Goal: Transaction & Acquisition: Purchase product/service

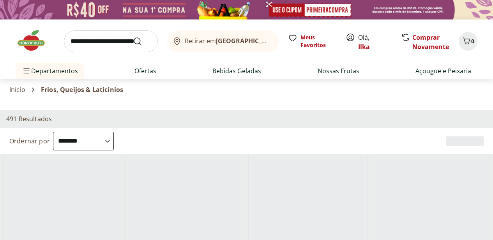
select select "**********"
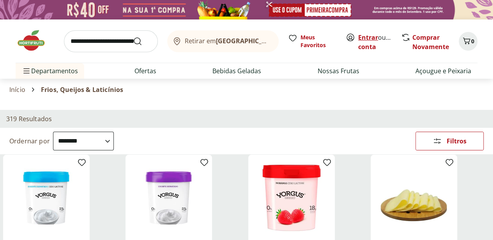
click at [366, 33] on link "Entrar" at bounding box center [368, 37] width 20 height 9
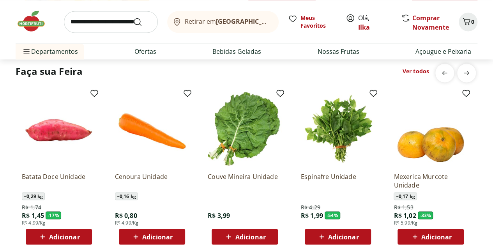
scroll to position [601, 0]
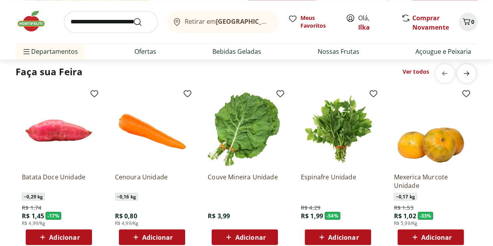
click at [468, 73] on icon "next" at bounding box center [466, 73] width 5 height 4
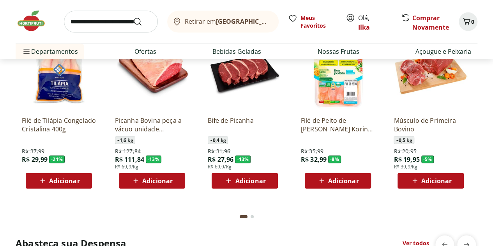
scroll to position [836, 0]
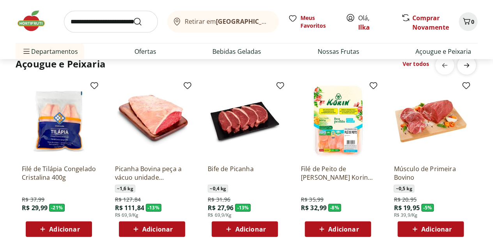
click at [470, 65] on icon "next" at bounding box center [466, 65] width 9 height 9
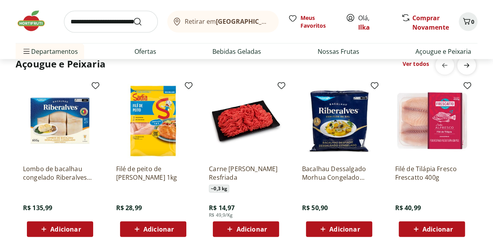
scroll to position [0, 465]
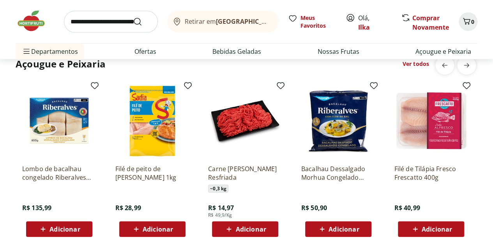
click at [245, 225] on span "Adicionar" at bounding box center [245, 229] width 42 height 9
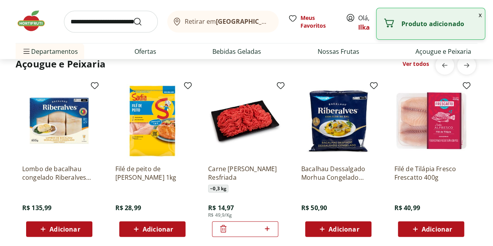
click at [268, 231] on icon at bounding box center [268, 228] width 10 height 9
type input "*"
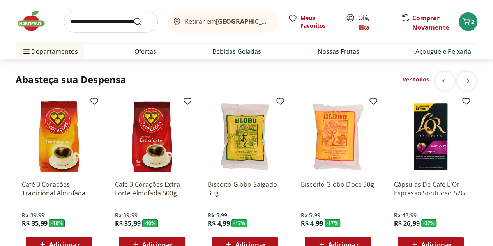
scroll to position [1055, 0]
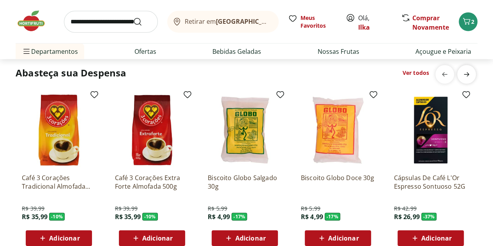
click at [466, 71] on icon "next" at bounding box center [466, 74] width 9 height 9
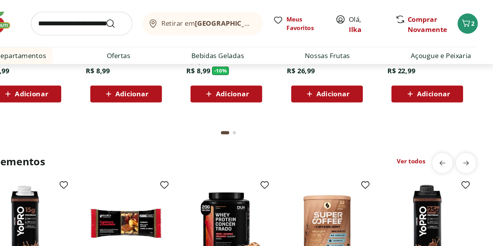
scroll to position [1434, 0]
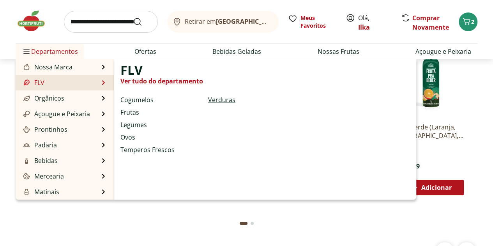
click at [218, 99] on link "Verduras" at bounding box center [221, 99] width 27 height 9
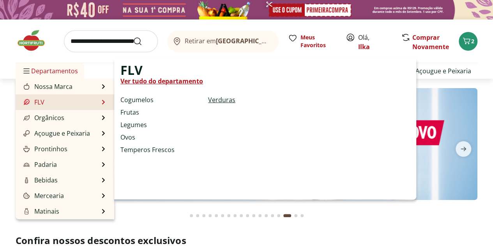
select select "**********"
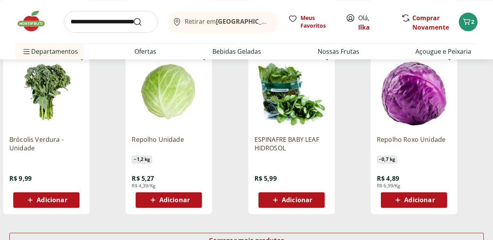
scroll to position [444, 1]
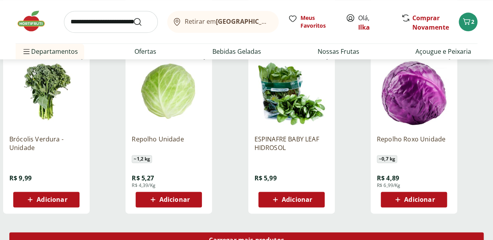
click at [284, 237] on span "Carregar mais produtos" at bounding box center [246, 240] width 75 height 6
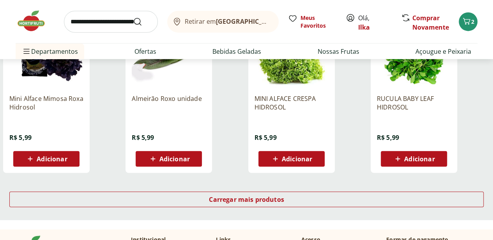
scroll to position [992, 3]
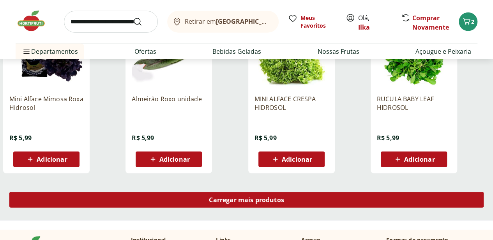
click at [311, 192] on div "Carregar mais produtos" at bounding box center [246, 200] width 475 height 16
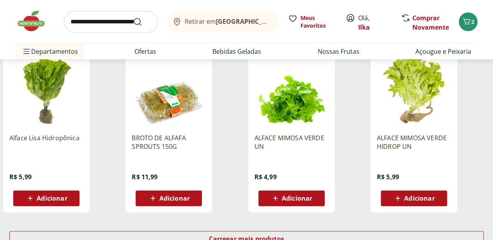
scroll to position [1469, 3]
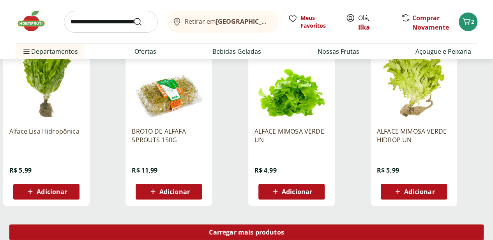
click at [284, 229] on span "Carregar mais produtos" at bounding box center [246, 232] width 75 height 6
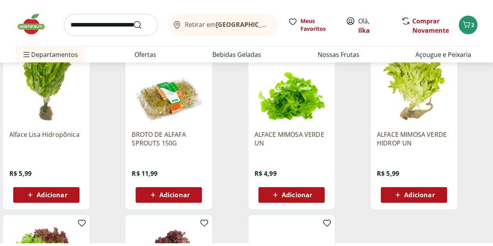
scroll to position [1469, 0]
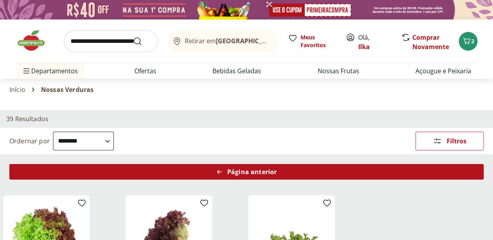
click at [277, 169] on span "Página anterior" at bounding box center [252, 172] width 50 height 6
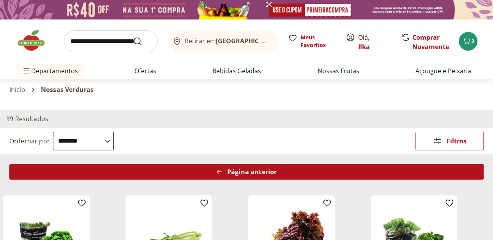
click at [277, 169] on span "Página anterior" at bounding box center [252, 172] width 50 height 6
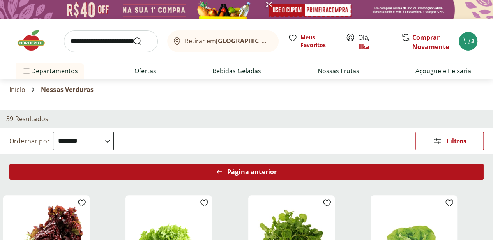
click at [277, 169] on span "Página anterior" at bounding box center [252, 172] width 50 height 6
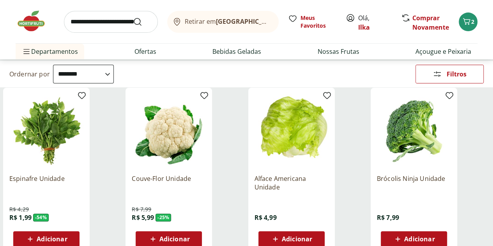
scroll to position [68, 0]
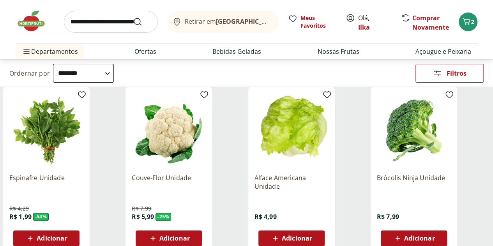
click at [312, 235] on span "Adicionar" at bounding box center [297, 238] width 30 height 6
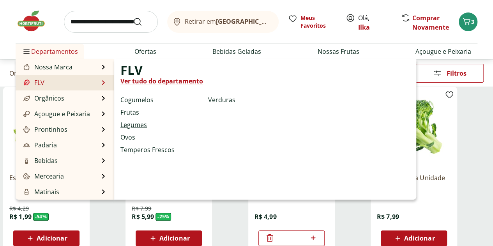
click at [132, 122] on link "Legumes" at bounding box center [134, 124] width 27 height 9
select select "**********"
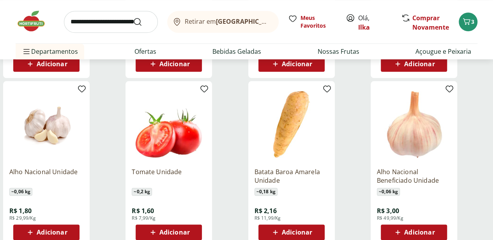
scroll to position [411, 3]
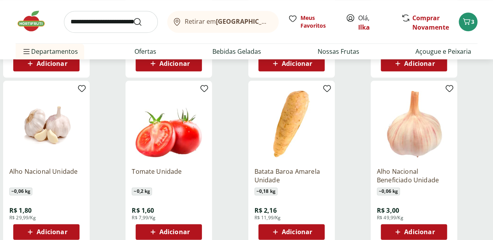
click at [67, 229] on span "Adicionar" at bounding box center [52, 232] width 30 height 6
click at [312, 229] on span "Adicionar" at bounding box center [297, 232] width 30 height 6
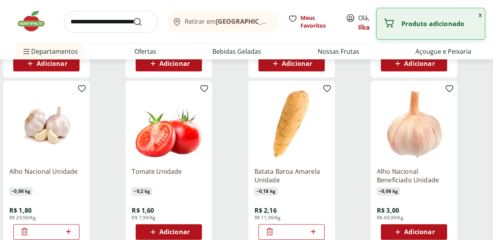
click at [318, 227] on icon at bounding box center [314, 231] width 10 height 9
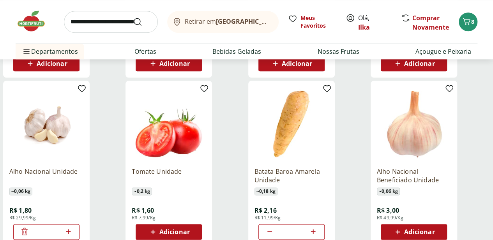
click at [318, 227] on icon at bounding box center [314, 231] width 10 height 9
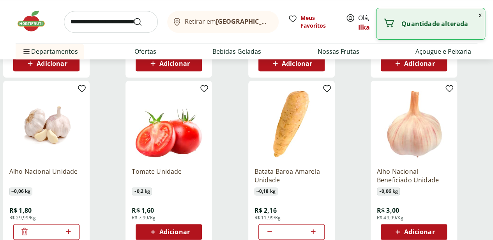
click at [318, 227] on icon at bounding box center [314, 231] width 10 height 9
type input "*"
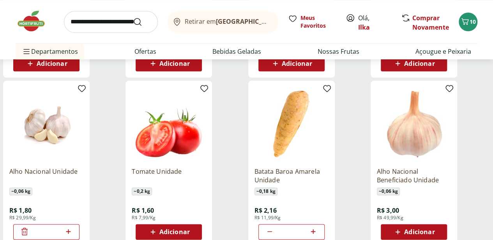
click at [71, 229] on icon at bounding box center [68, 231] width 5 height 5
type input "*"
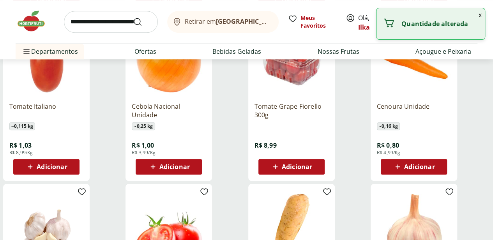
scroll to position [308, 3]
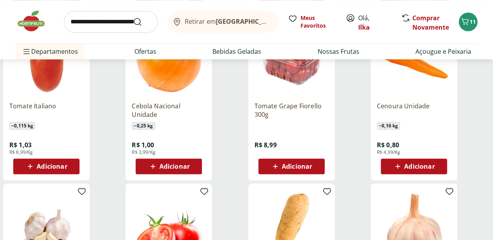
click at [312, 163] on span "Adicionar" at bounding box center [297, 166] width 30 height 6
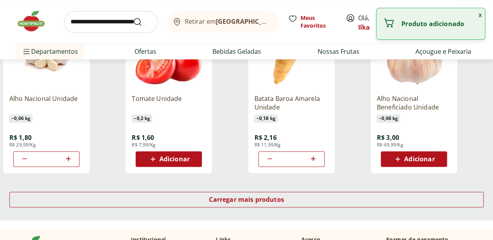
scroll to position [499, 3]
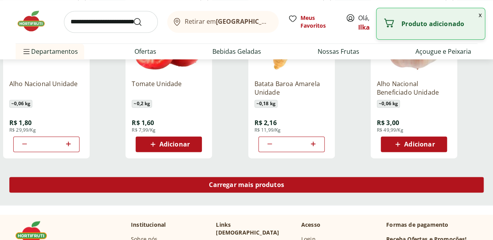
click at [284, 182] on span "Carregar mais produtos" at bounding box center [246, 185] width 75 height 6
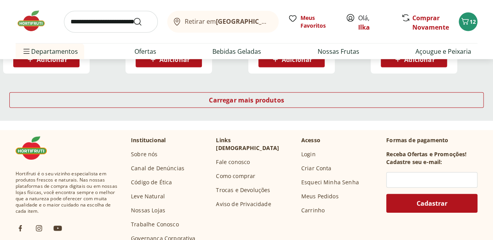
scroll to position [1095, 3]
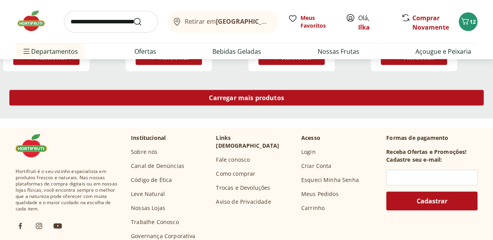
click at [284, 95] on span "Carregar mais produtos" at bounding box center [246, 98] width 75 height 6
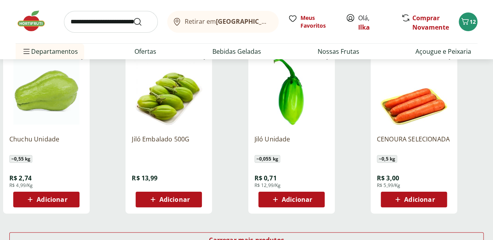
scroll to position [1461, 3]
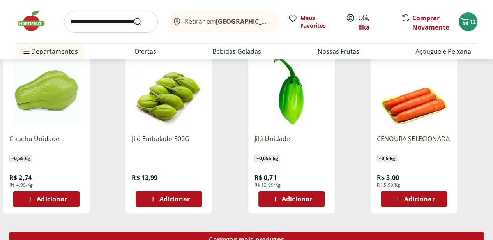
click at [284, 237] on span "Carregar mais produtos" at bounding box center [246, 240] width 75 height 6
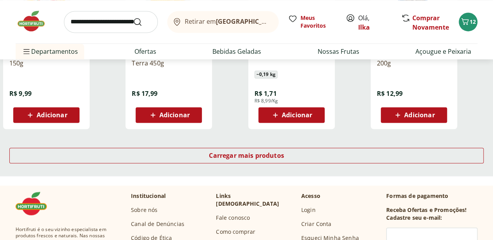
scroll to position [2052, 3]
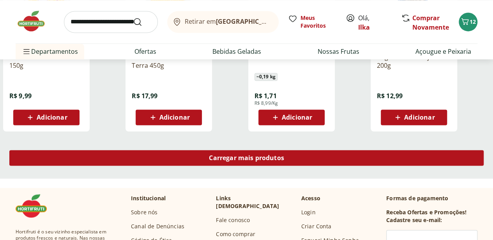
click at [284, 155] on span "Carregar mais produtos" at bounding box center [246, 158] width 75 height 6
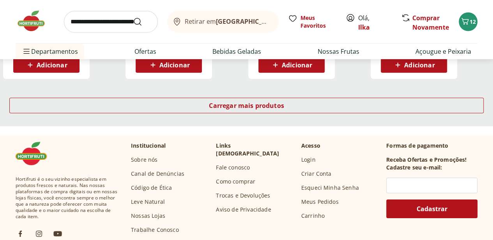
scroll to position [2613, 3]
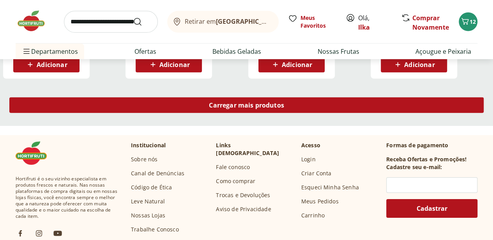
click at [284, 102] on span "Carregar mais produtos" at bounding box center [246, 105] width 75 height 6
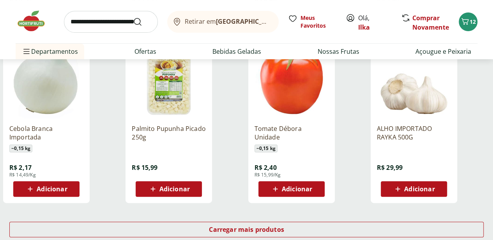
scroll to position [3022, 3]
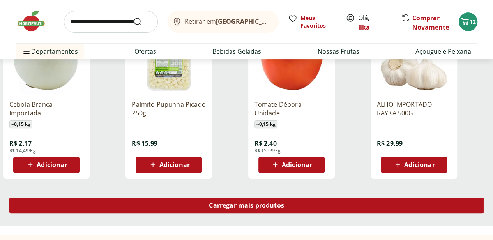
click at [284, 202] on span "Carregar mais produtos" at bounding box center [246, 205] width 75 height 6
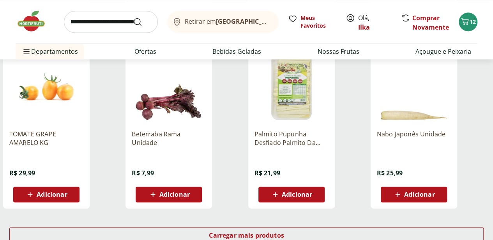
scroll to position [3501, 3]
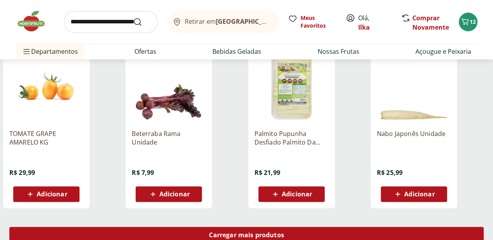
click at [284, 232] on span "Carregar mais produtos" at bounding box center [246, 235] width 75 height 6
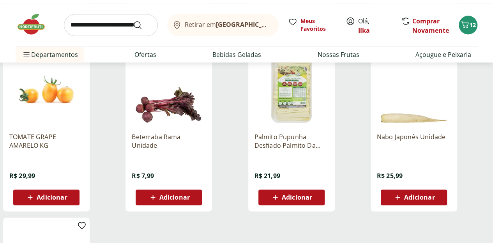
scroll to position [3501, 0]
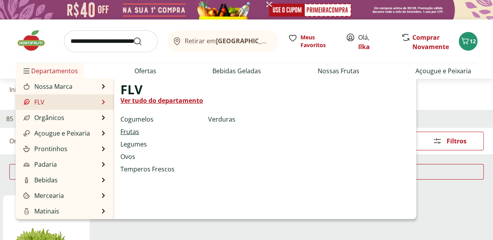
click at [134, 130] on link "Frutas" at bounding box center [130, 131] width 19 height 9
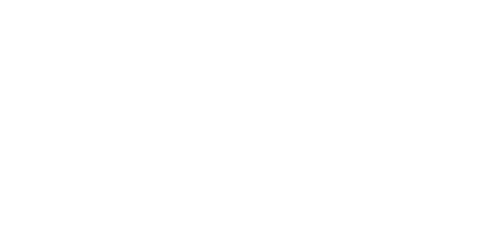
select select "**********"
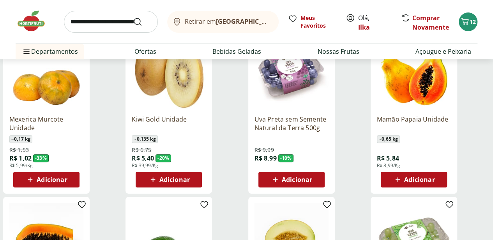
scroll to position [129, 3]
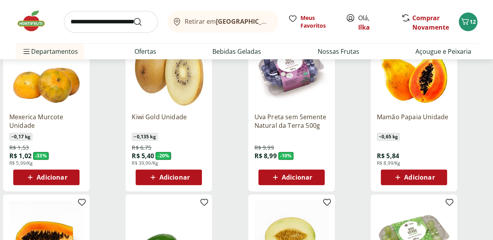
click at [435, 174] on span "Adicionar" at bounding box center [420, 177] width 30 height 6
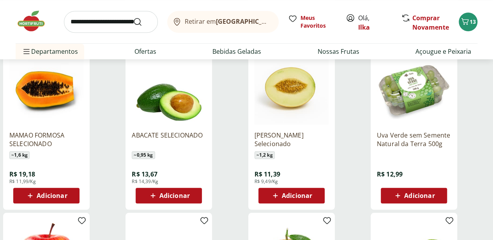
scroll to position [280, 3]
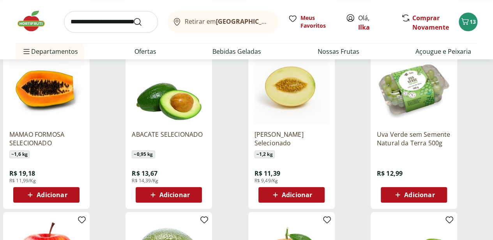
click at [435, 192] on span "Adicionar" at bounding box center [420, 195] width 30 height 6
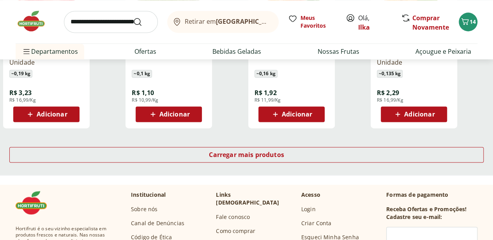
scroll to position [529, 2]
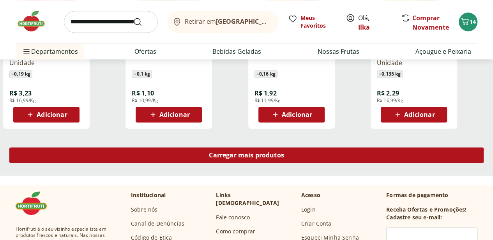
click at [284, 152] on span "Carregar mais produtos" at bounding box center [246, 155] width 75 height 6
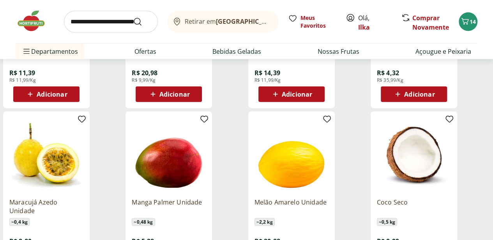
scroll to position [948, 3]
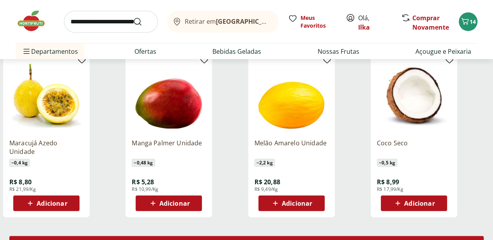
click at [284, 241] on span "Carregar mais produtos" at bounding box center [246, 244] width 75 height 6
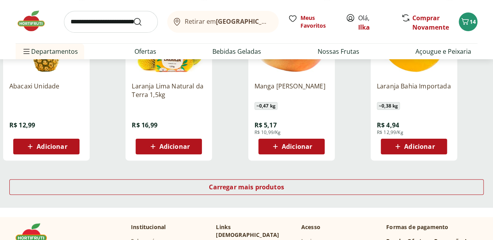
scroll to position [1517, 3]
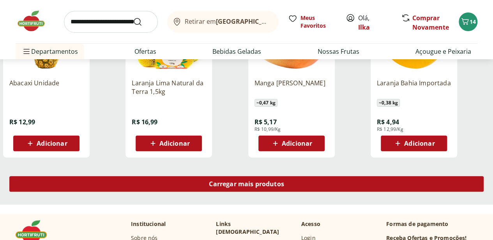
click at [284, 181] on span "Carregar mais produtos" at bounding box center [246, 184] width 75 height 6
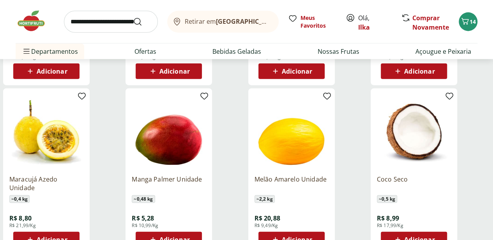
scroll to position [914, 0]
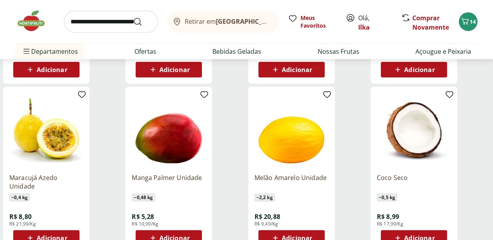
click at [190, 235] on span "Adicionar" at bounding box center [175, 238] width 30 height 6
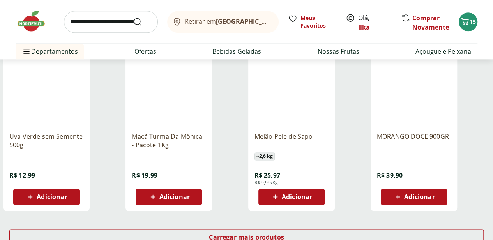
scroll to position [1973, 3]
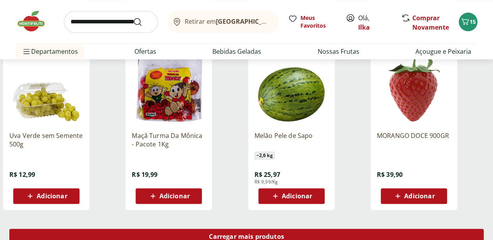
click at [284, 234] on span "Carregar mais produtos" at bounding box center [246, 237] width 75 height 6
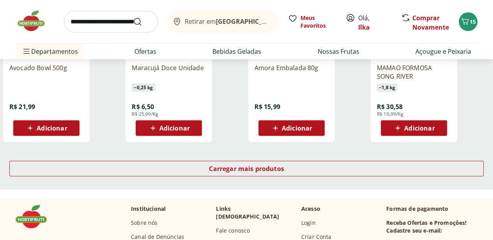
scroll to position [2553, 3]
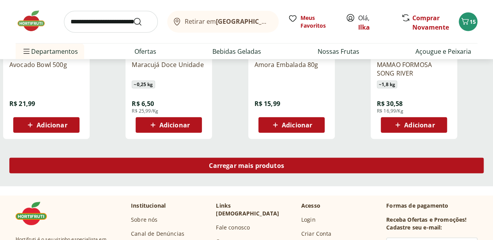
click at [284, 163] on span "Carregar mais produtos" at bounding box center [246, 166] width 75 height 6
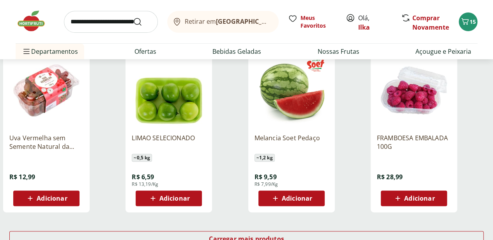
scroll to position [2988, 0]
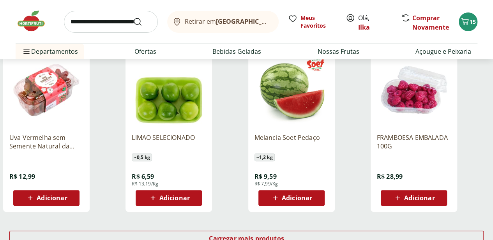
click at [190, 195] on span "Adicionar" at bounding box center [175, 198] width 30 height 6
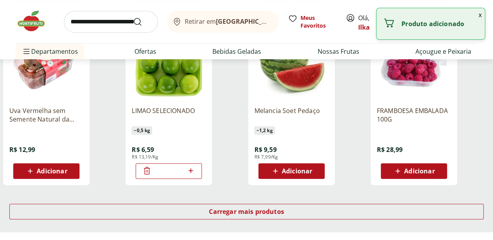
scroll to position [3016, 0]
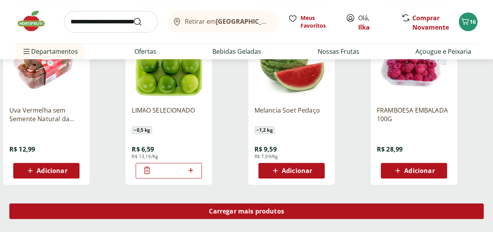
click at [284, 208] on span "Carregar mais produtos" at bounding box center [246, 211] width 75 height 6
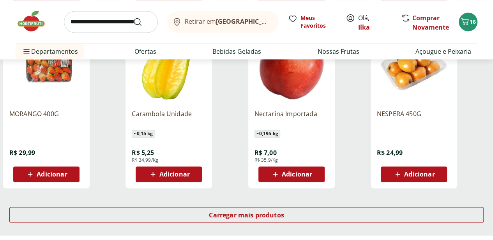
scroll to position [3529, 3]
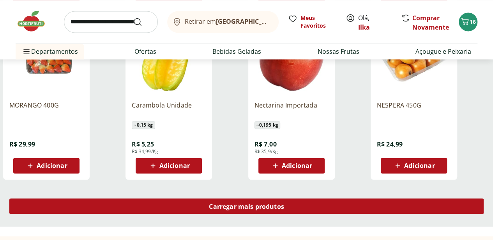
click at [284, 203] on span "Carregar mais produtos" at bounding box center [246, 206] width 75 height 6
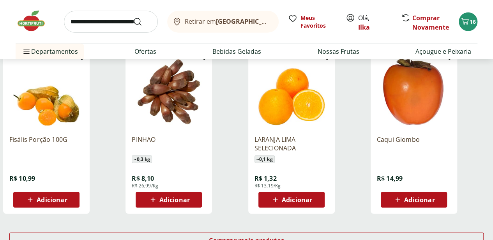
scroll to position [4004, 3]
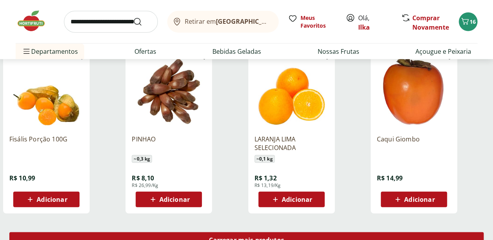
click at [284, 237] on span "Carregar mais produtos" at bounding box center [246, 240] width 75 height 6
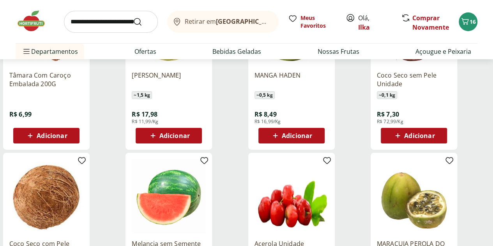
scroll to position [4053, 0]
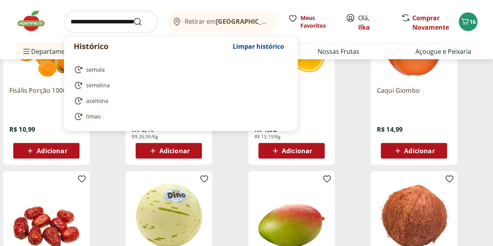
click at [97, 14] on input "search" at bounding box center [111, 22] width 94 height 22
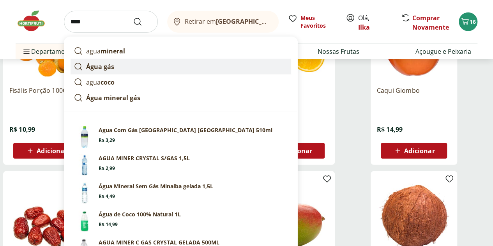
click at [101, 69] on strong "Água gás" at bounding box center [100, 66] width 28 height 9
type input "********"
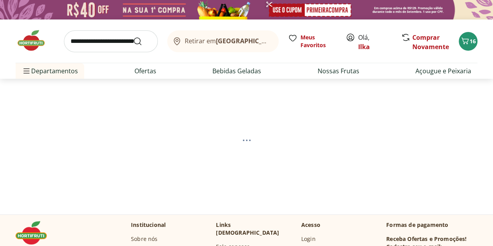
select select "**********"
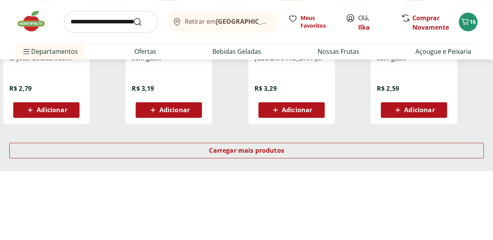
scroll to position [541, 3]
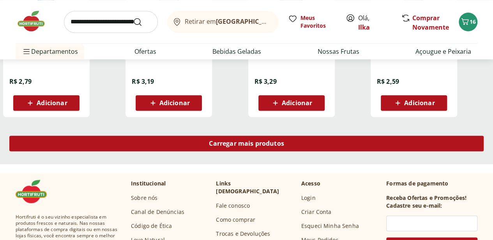
click at [284, 145] on span "Carregar mais produtos" at bounding box center [246, 143] width 75 height 6
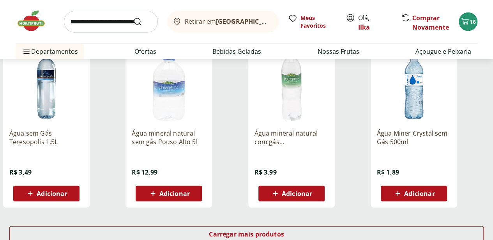
scroll to position [958, 3]
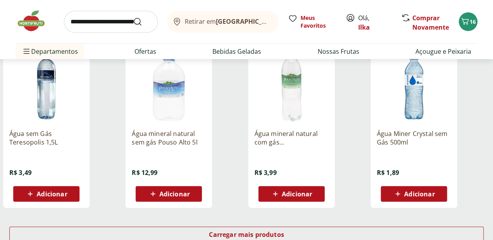
click at [280, 199] on icon at bounding box center [276, 194] width 10 height 9
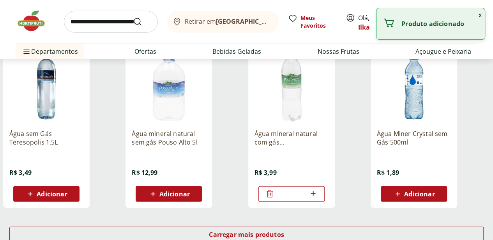
click at [318, 199] on icon at bounding box center [314, 193] width 10 height 9
type input "*"
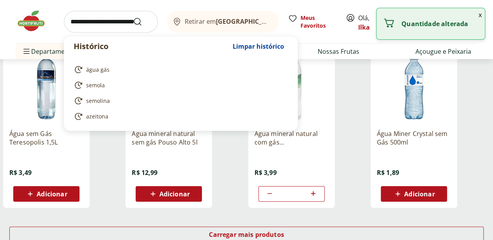
click at [98, 23] on input "search" at bounding box center [111, 22] width 94 height 22
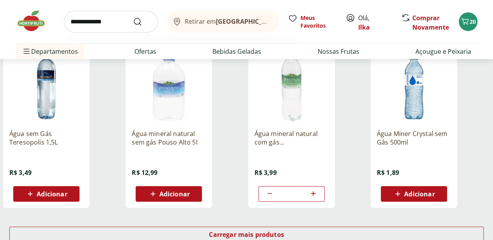
type input "**********"
click at [133, 17] on button "Submit Search" at bounding box center [142, 21] width 19 height 9
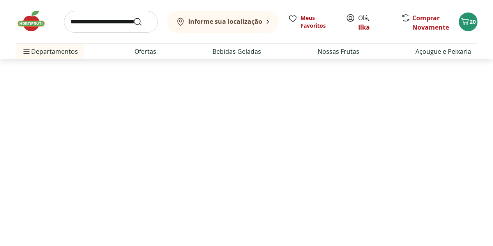
select select "**********"
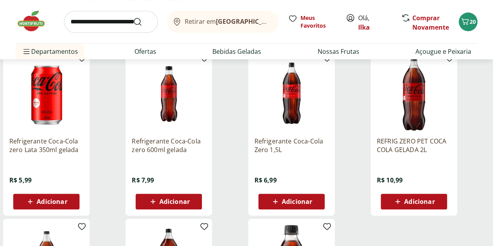
scroll to position [105, 0]
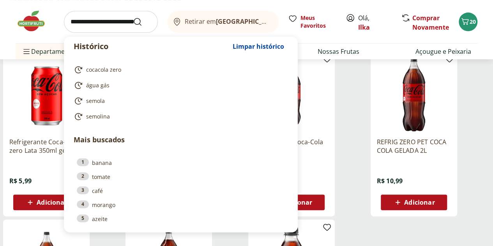
click at [116, 21] on input "search" at bounding box center [111, 22] width 94 height 22
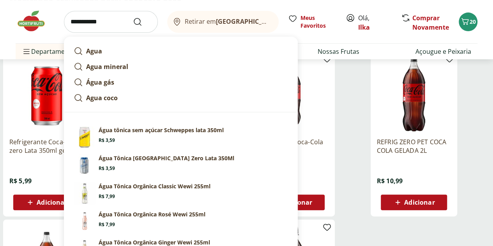
type input "**********"
click at [133, 17] on button "Submit Search" at bounding box center [142, 21] width 19 height 9
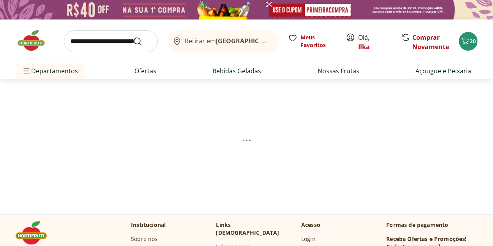
select select "**********"
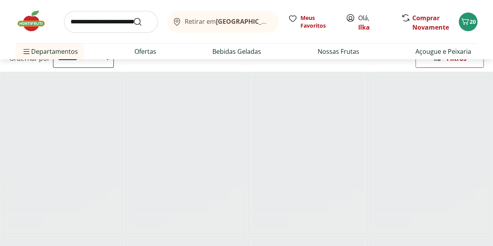
scroll to position [84, 0]
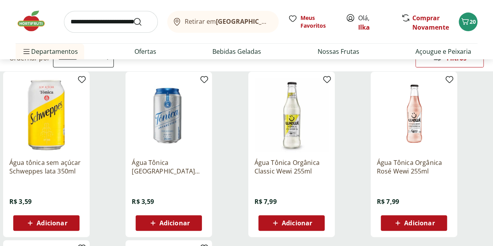
click at [67, 226] on span "Adicionar" at bounding box center [52, 223] width 30 height 6
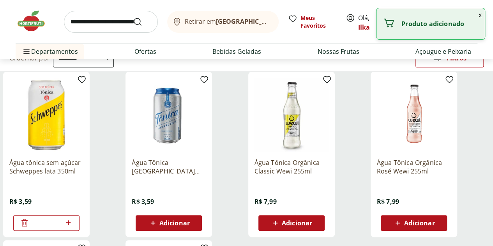
click at [71, 225] on icon at bounding box center [68, 222] width 5 height 5
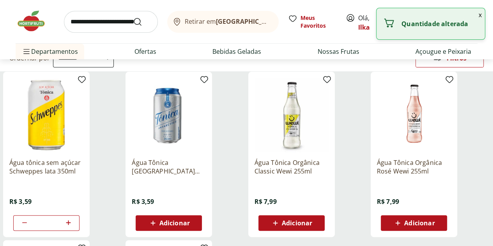
type input "*"
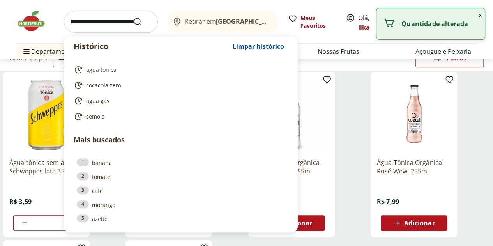
click at [90, 26] on input "search" at bounding box center [111, 22] width 94 height 22
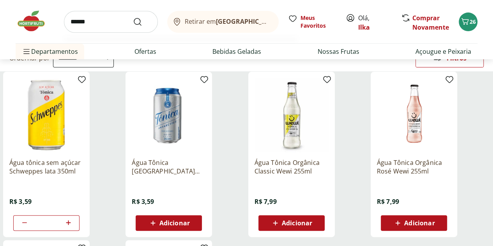
type input "******"
click at [133, 17] on button "Submit Search" at bounding box center [142, 21] width 19 height 9
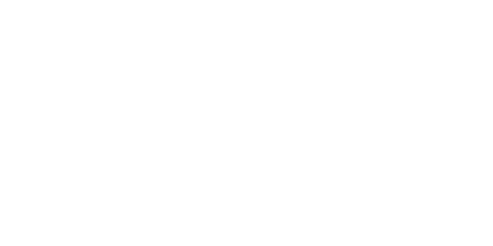
select select "**********"
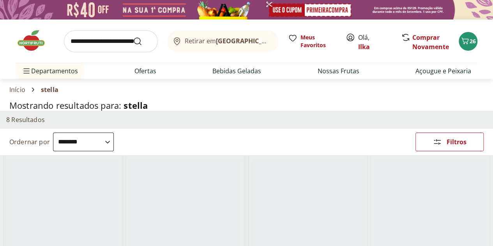
scroll to position [80, 0]
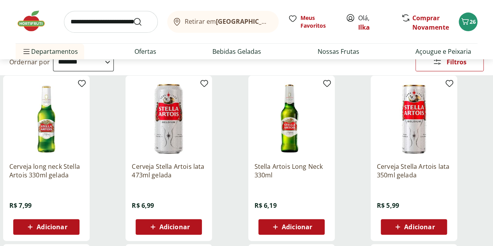
click at [312, 230] on span "Adicionar" at bounding box center [297, 227] width 30 height 6
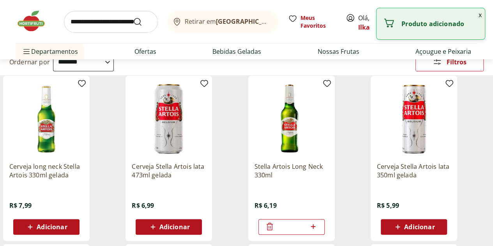
click at [318, 226] on icon at bounding box center [314, 226] width 10 height 9
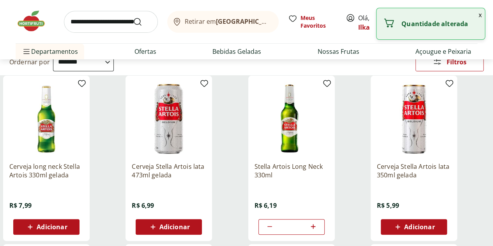
type input "*"
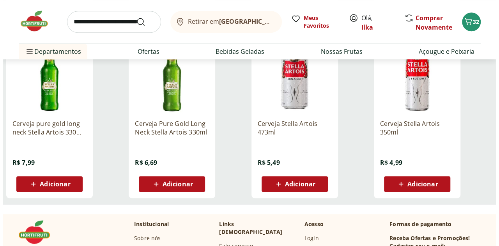
scroll to position [254, 0]
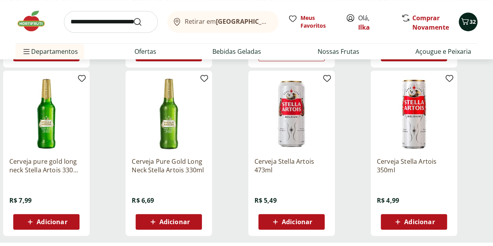
click at [465, 19] on icon "Carrinho" at bounding box center [465, 21] width 7 height 7
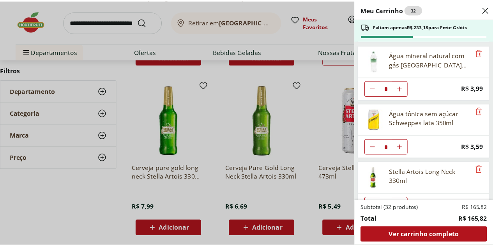
scroll to position [535, 0]
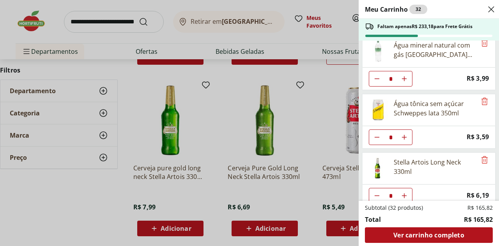
click at [492, 7] on icon "Close" at bounding box center [491, 9] width 9 height 9
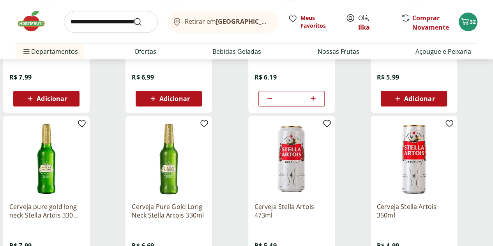
scroll to position [206, 0]
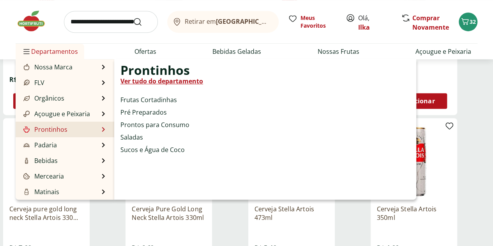
click at [148, 72] on span "Prontinhos" at bounding box center [155, 70] width 69 height 9
click at [155, 78] on link "Ver tudo do departamento" at bounding box center [162, 80] width 83 height 9
select select "**********"
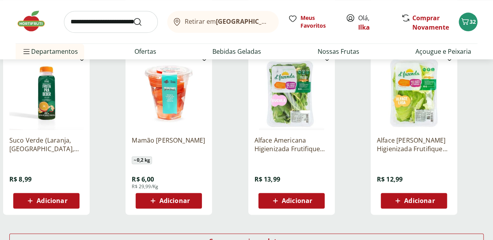
scroll to position [442, 3]
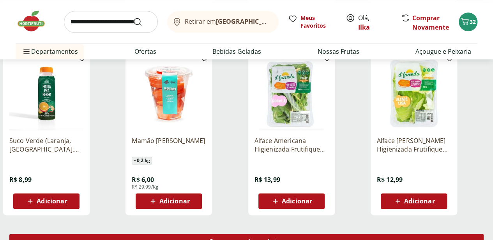
click at [284, 239] on span "Carregar mais produtos" at bounding box center [246, 242] width 75 height 6
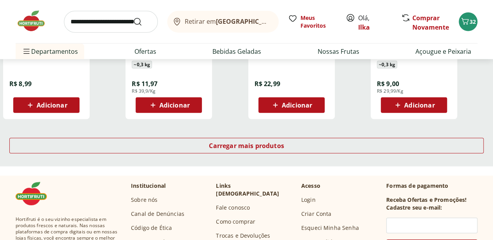
scroll to position [1050, 3]
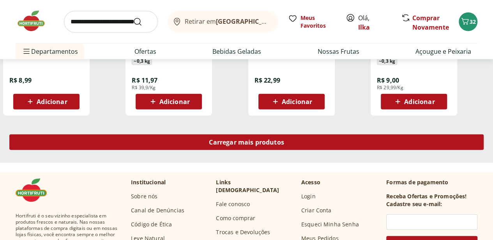
click at [284, 139] on span "Carregar mais produtos" at bounding box center [246, 142] width 75 height 6
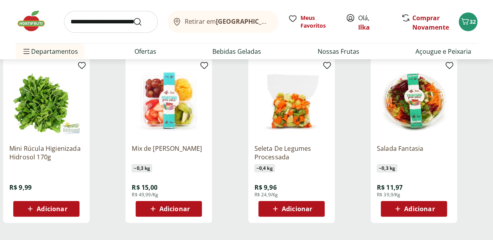
scroll to position [1451, 0]
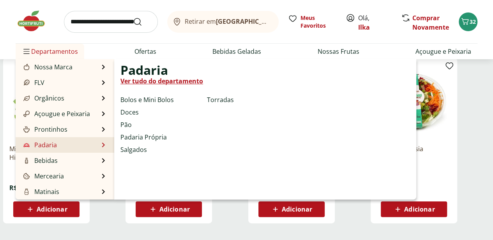
click at [146, 80] on link "Ver tudo do departamento" at bounding box center [162, 80] width 83 height 9
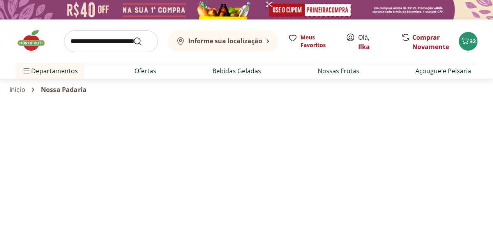
select select "**********"
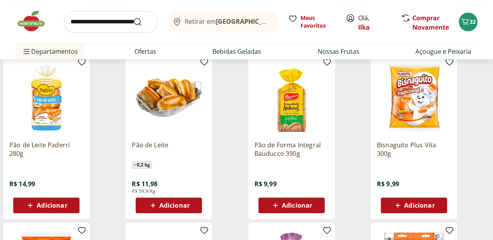
scroll to position [270, 3]
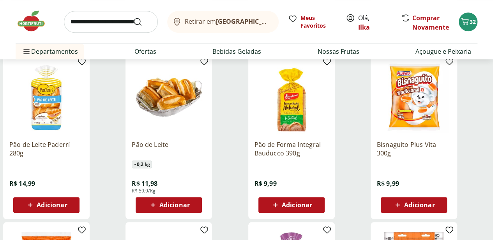
click at [280, 201] on icon at bounding box center [276, 205] width 10 height 9
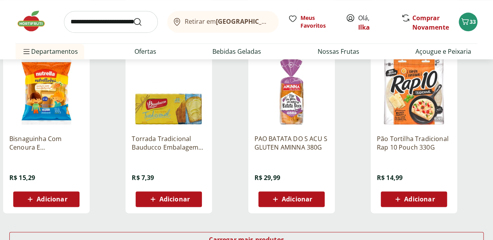
scroll to position [444, 3]
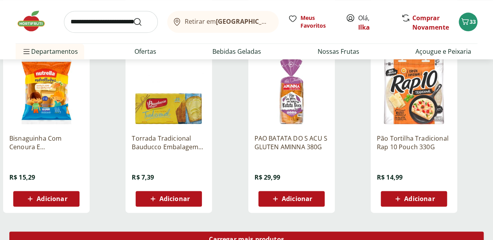
click at [284, 236] on span "Carregar mais produtos" at bounding box center [246, 239] width 75 height 6
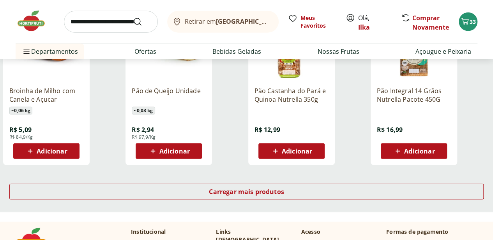
scroll to position [1001, 3]
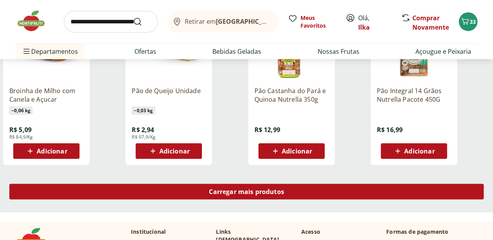
click at [284, 189] on span "Carregar mais produtos" at bounding box center [246, 192] width 75 height 6
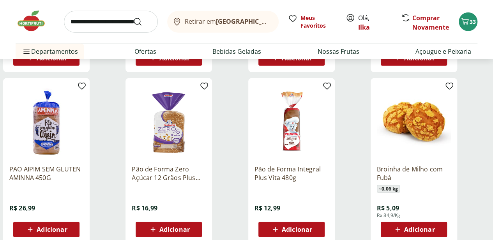
scroll to position [1093, 3]
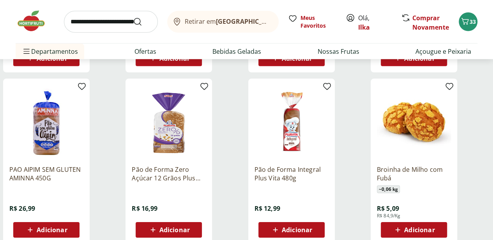
click at [190, 227] on span "Adicionar" at bounding box center [175, 230] width 30 height 6
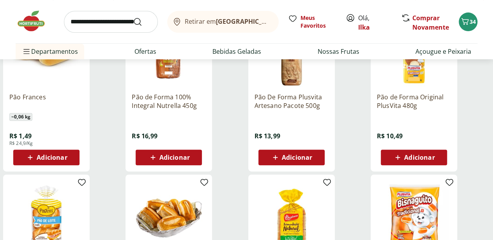
scroll to position [149, 3]
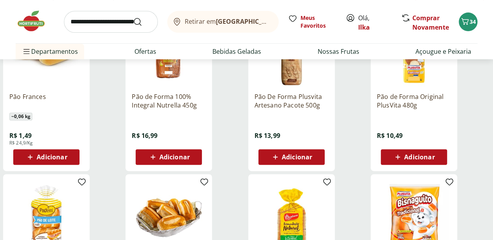
click at [67, 153] on span "Adicionar" at bounding box center [46, 157] width 42 height 9
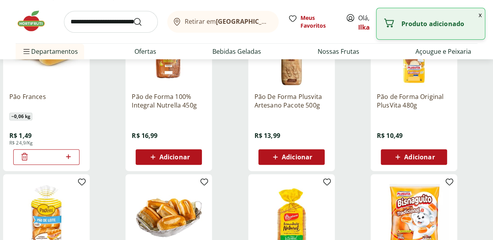
click at [73, 152] on icon at bounding box center [69, 156] width 10 height 9
type input "*"
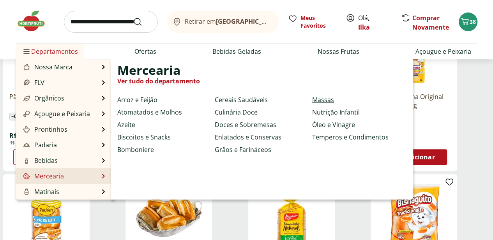
click at [321, 98] on link "Massas" at bounding box center [323, 99] width 22 height 9
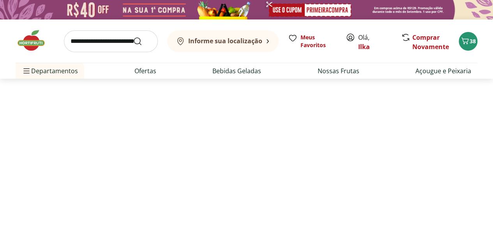
select select "**********"
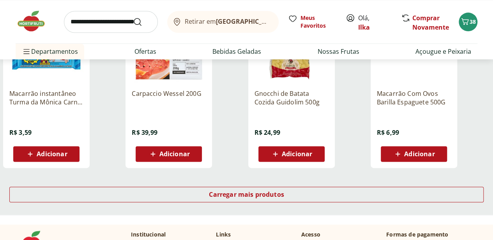
scroll to position [489, 3]
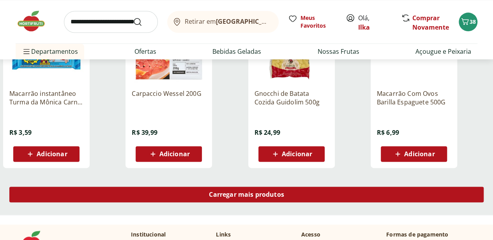
click at [284, 192] on span "Carregar mais produtos" at bounding box center [246, 195] width 75 height 6
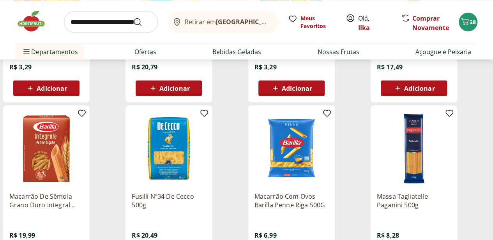
scroll to position [727, 3]
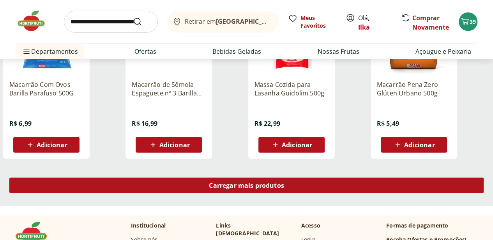
scroll to position [1007, 3]
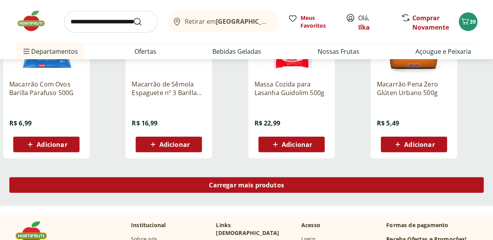
click at [284, 182] on span "Carregar mais produtos" at bounding box center [246, 185] width 75 height 6
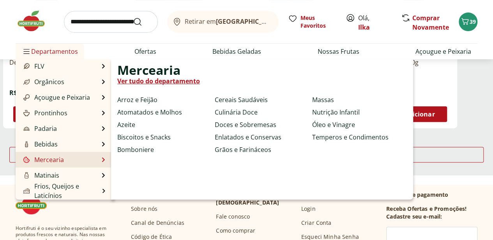
scroll to position [19, 0]
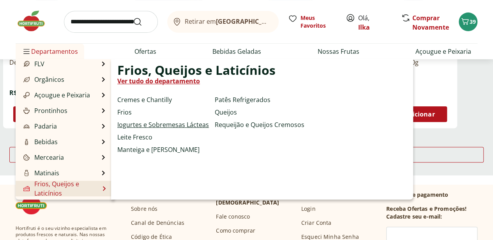
click at [130, 126] on link "Iogurtes e Sobremesas Lácteas" at bounding box center [163, 124] width 92 height 9
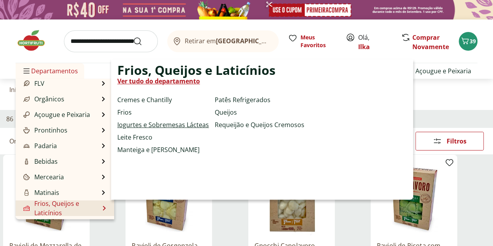
select select "**********"
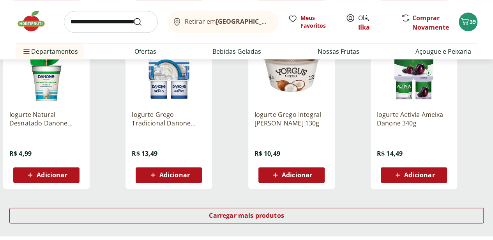
scroll to position [514, 0]
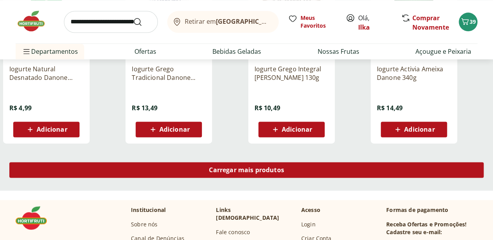
click at [284, 167] on span "Carregar mais produtos" at bounding box center [246, 170] width 75 height 6
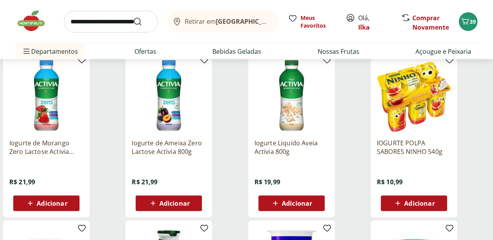
scroll to position [783, 0]
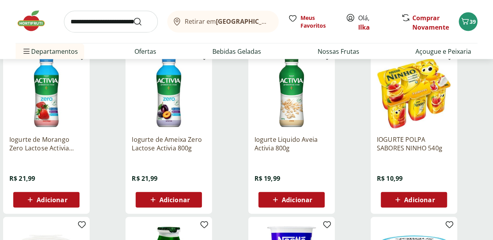
click at [67, 197] on span "Adicionar" at bounding box center [52, 200] width 30 height 6
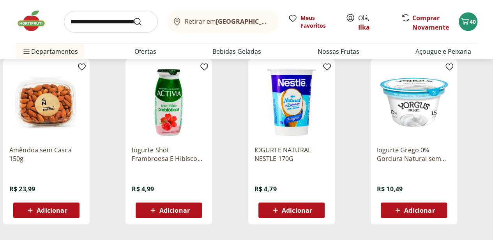
scroll to position [1021, 0]
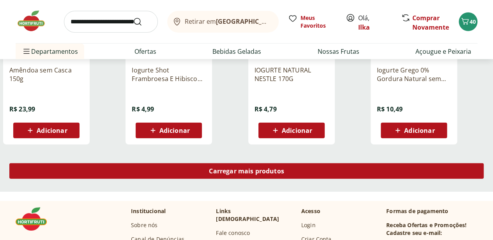
click at [330, 163] on div "Carregar mais produtos" at bounding box center [246, 171] width 475 height 16
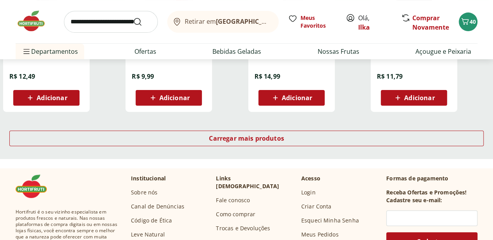
scroll to position [1563, 0]
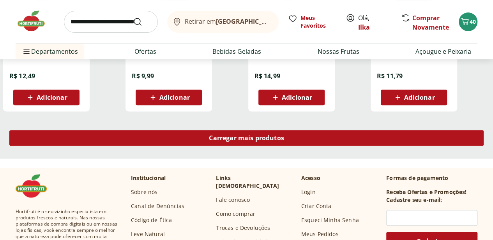
click at [284, 135] on span "Carregar mais produtos" at bounding box center [246, 138] width 75 height 6
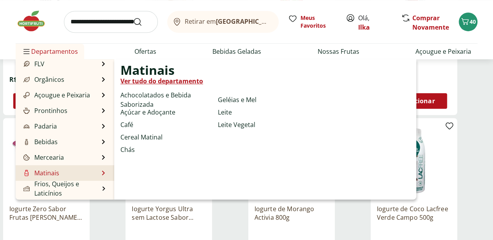
scroll to position [21, 0]
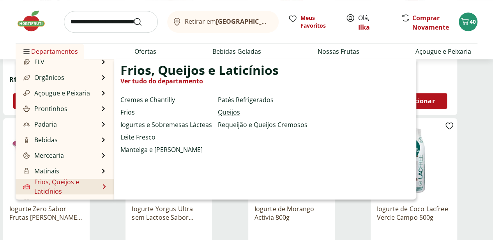
click at [230, 111] on link "Queijos" at bounding box center [229, 112] width 22 height 9
select select "**********"
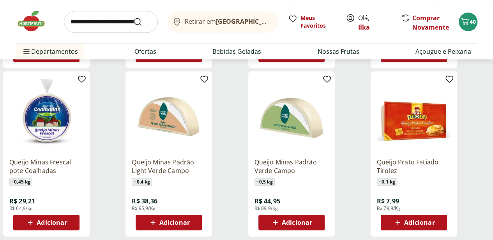
scroll to position [255, 0]
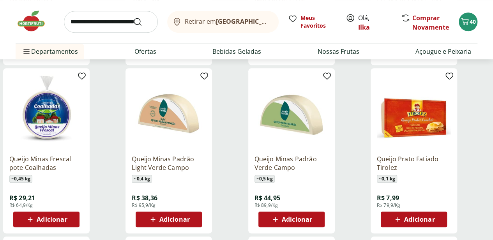
click at [67, 216] on span "Adicionar" at bounding box center [52, 219] width 30 height 6
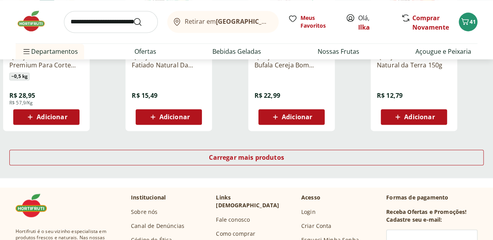
scroll to position [529, 3]
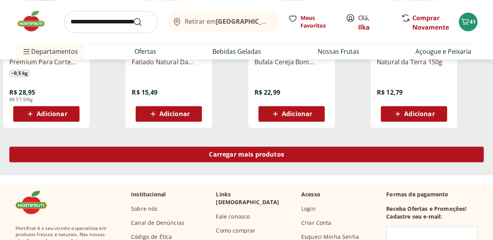
click at [284, 151] on span "Carregar mais produtos" at bounding box center [246, 154] width 75 height 6
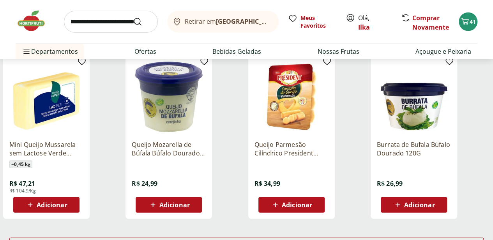
scroll to position [947, 3]
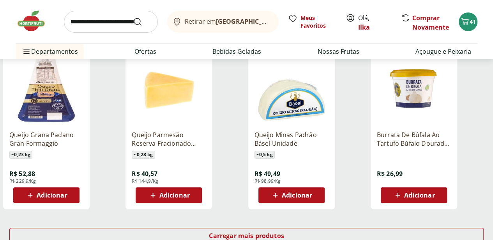
scroll to position [1466, 3]
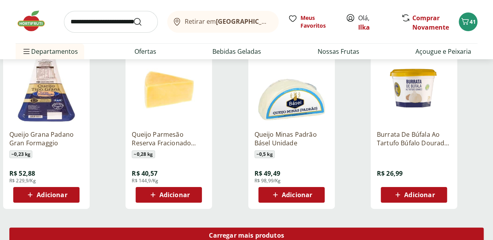
click at [284, 232] on span "Carregar mais produtos" at bounding box center [246, 235] width 75 height 6
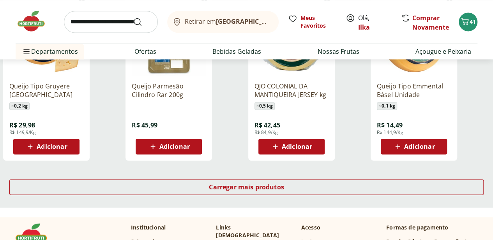
scroll to position [2025, 3]
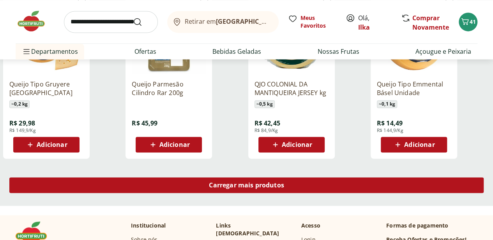
click at [284, 182] on span "Carregar mais produtos" at bounding box center [246, 185] width 75 height 6
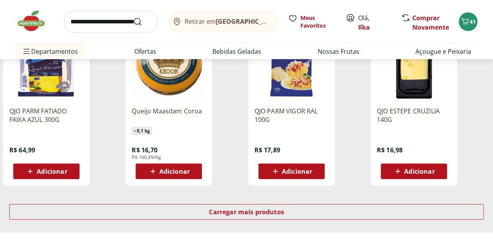
scroll to position [2527, 3]
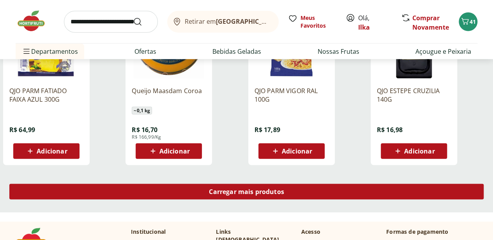
click at [284, 189] on span "Carregar mais produtos" at bounding box center [246, 192] width 75 height 6
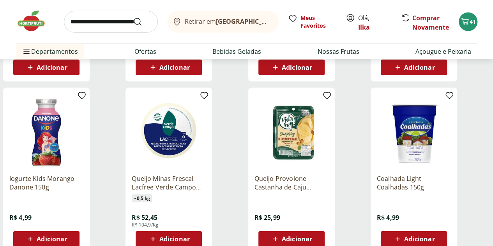
scroll to position [2617, 0]
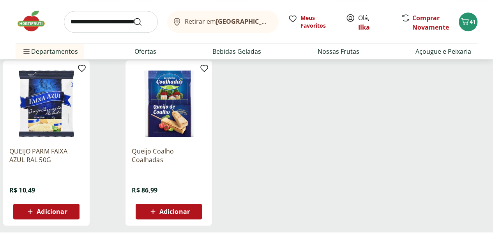
scroll to position [304, 0]
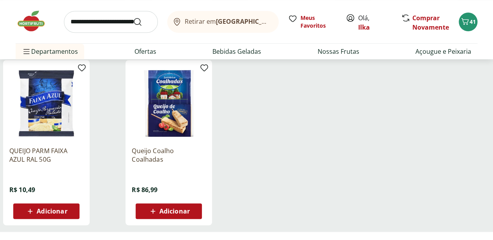
click at [206, 86] on img at bounding box center [169, 103] width 74 height 74
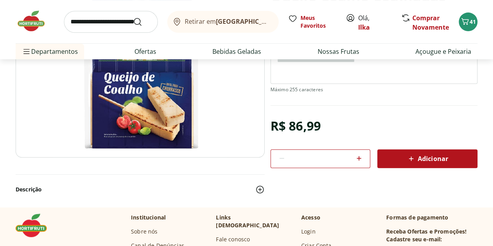
scroll to position [118, 0]
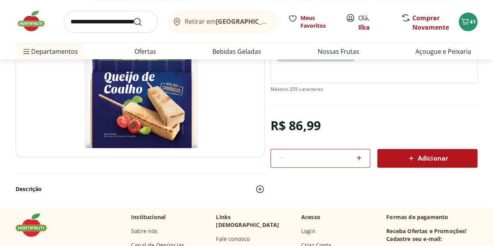
click at [260, 186] on img at bounding box center [260, 189] width 9 height 9
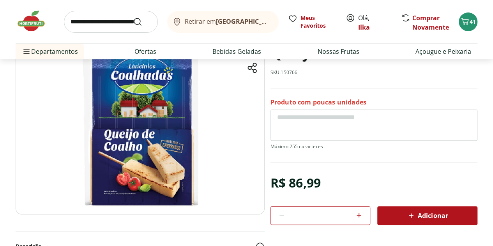
scroll to position [0, 0]
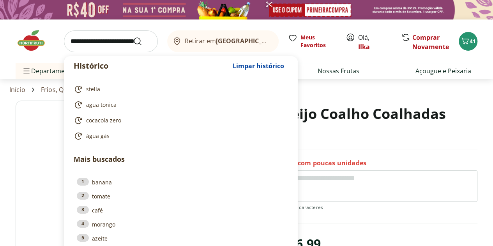
click at [90, 43] on input "search" at bounding box center [111, 41] width 94 height 22
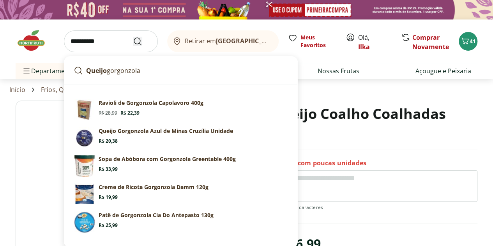
type input "**********"
click at [138, 41] on icon "Submit Search" at bounding box center [137, 41] width 9 height 9
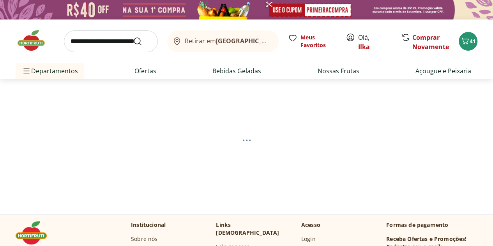
select select "**********"
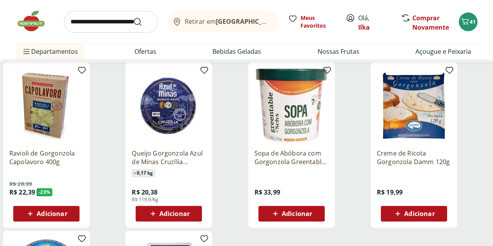
scroll to position [93, 0]
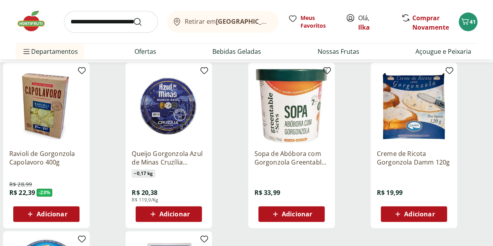
click at [190, 217] on span "Adicionar" at bounding box center [175, 214] width 30 height 6
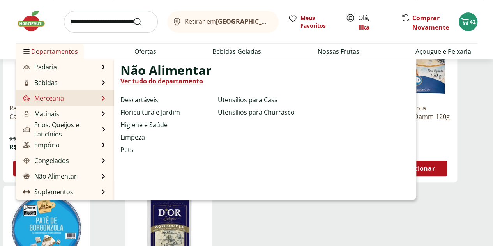
scroll to position [139, 0]
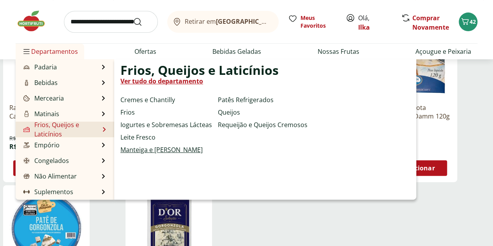
click at [177, 151] on link "Manteiga e [PERSON_NAME]" at bounding box center [162, 149] width 82 height 9
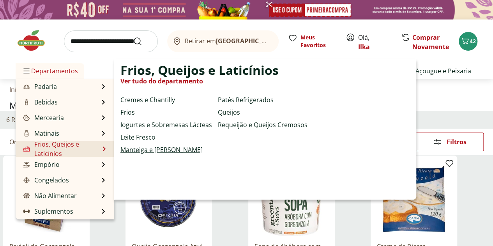
select select "**********"
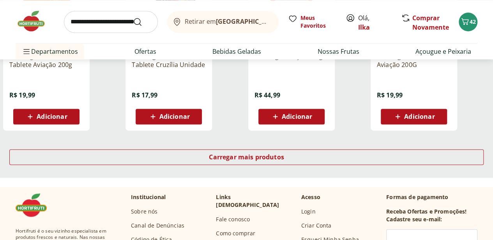
scroll to position [530, 3]
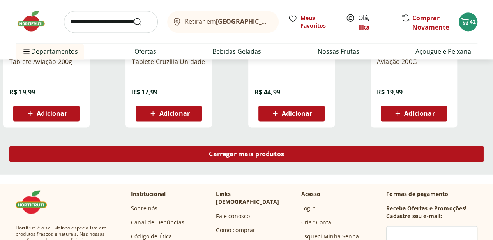
click at [284, 151] on span "Carregar mais produtos" at bounding box center [246, 154] width 75 height 6
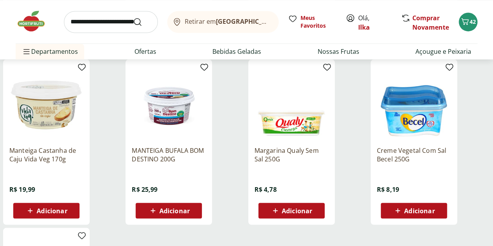
scroll to position [606, 0]
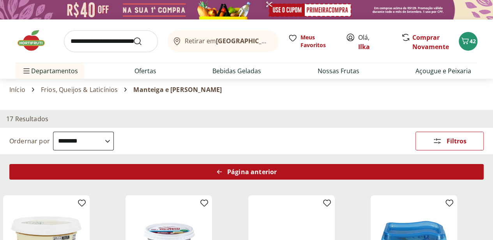
click at [277, 169] on span "Página anterior" at bounding box center [252, 172] width 50 height 6
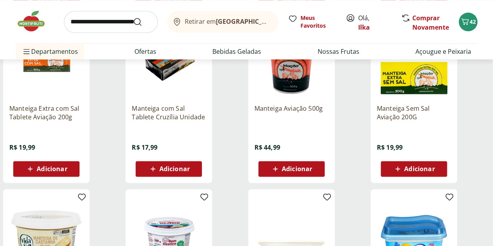
scroll to position [476, 0]
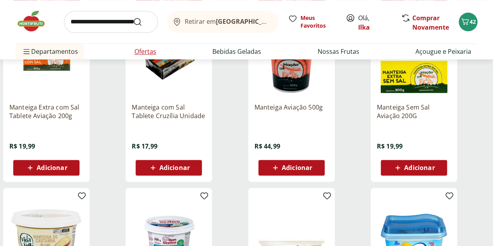
click at [147, 50] on link "Ofertas" at bounding box center [146, 51] width 22 height 9
select select "**********"
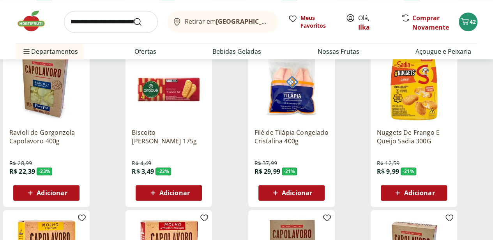
scroll to position [366, 0]
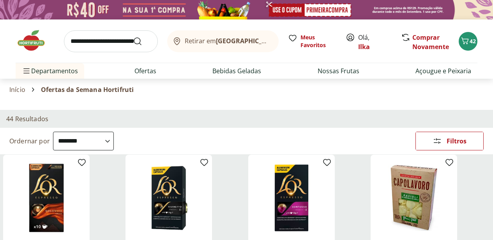
select select "**********"
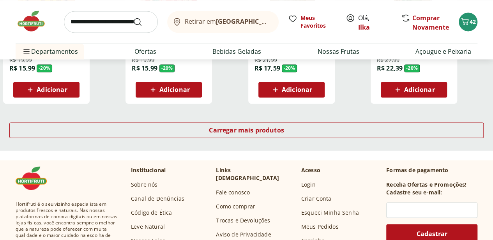
scroll to position [554, 0]
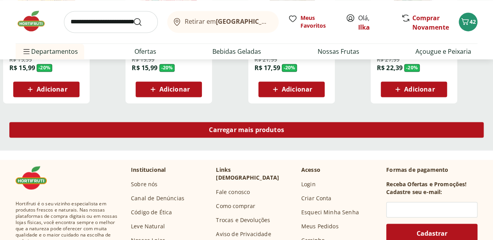
click at [284, 127] on span "Carregar mais produtos" at bounding box center [246, 130] width 75 height 6
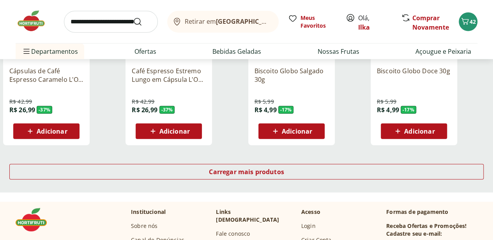
scroll to position [1047, 0]
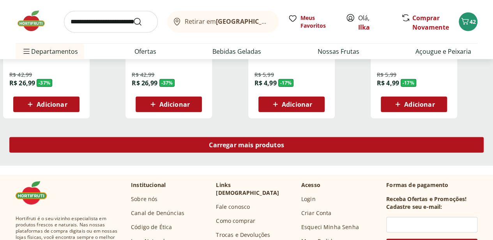
click at [284, 142] on span "Carregar mais produtos" at bounding box center [246, 145] width 75 height 6
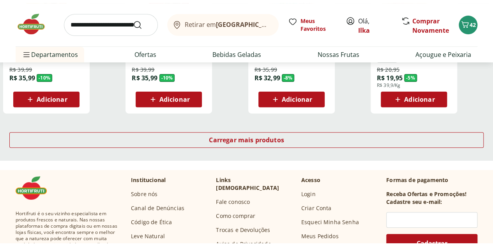
scroll to position [1562, 0]
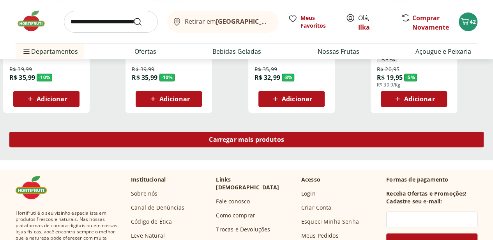
click at [284, 137] on span "Carregar mais produtos" at bounding box center [246, 140] width 75 height 6
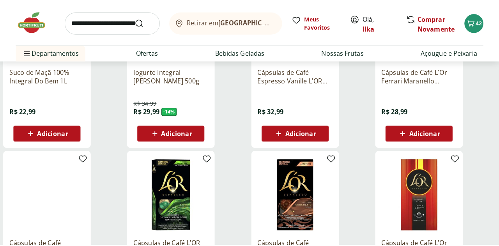
scroll to position [196, 0]
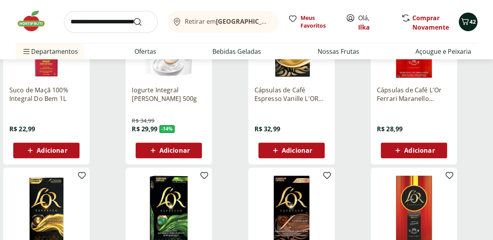
click at [469, 20] on icon "Carrinho" at bounding box center [465, 21] width 9 height 9
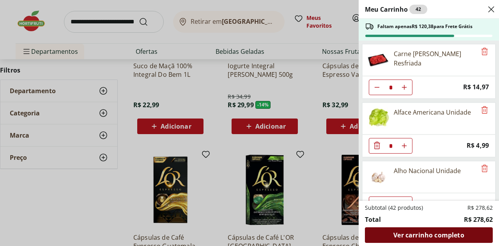
click at [423, 232] on span "Ver carrinho completo" at bounding box center [429, 235] width 71 height 6
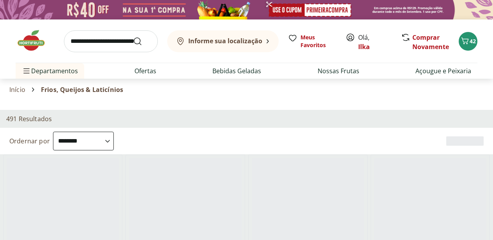
select select "**********"
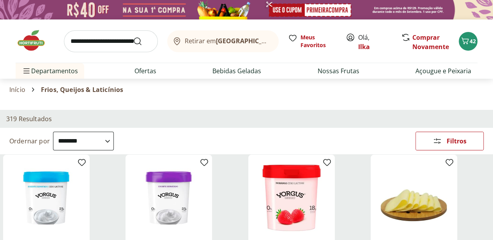
click at [27, 41] on img at bounding box center [35, 40] width 39 height 23
